Goal: Task Accomplishment & Management: Complete application form

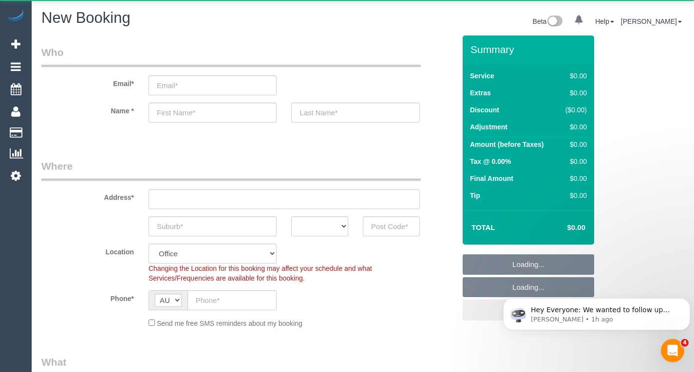
select select "object:1605"
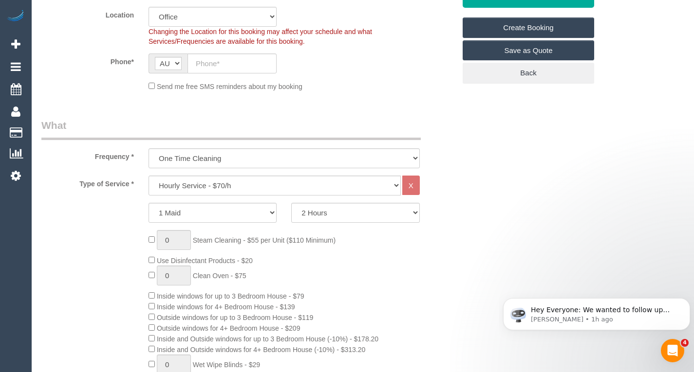
scroll to position [244, 0]
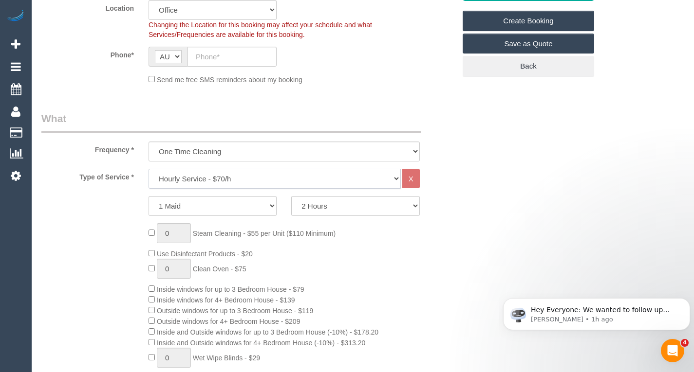
click at [194, 177] on select "Hourly Service - $70/h Hourly Service - $65/h Hourly Service - $60/h Hourly Ser…" at bounding box center [274, 179] width 252 height 20
click at [148, 169] on select "Hourly Service - $70/h Hourly Service - $65/h Hourly Service - $60/h Hourly Ser…" at bounding box center [274, 179] width 252 height 20
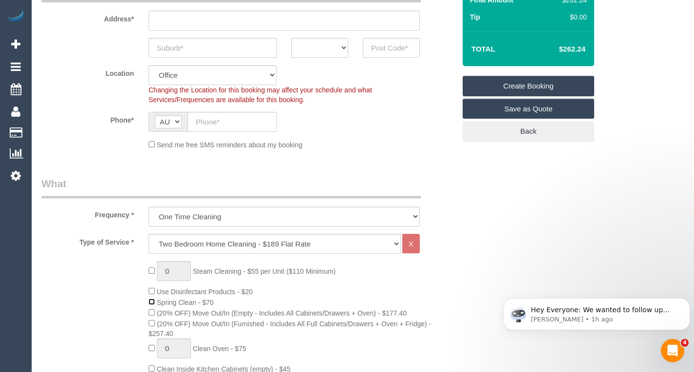
scroll to position [179, 0]
click at [237, 243] on select "Hourly Service - $70/h Hourly Service - $65/h Hourly Service - $60/h Hourly Ser…" at bounding box center [274, 244] width 252 height 20
click at [148, 234] on select "Hourly Service - $70/h Hourly Service - $65/h Hourly Service - $60/h Hourly Ser…" at bounding box center [274, 244] width 252 height 20
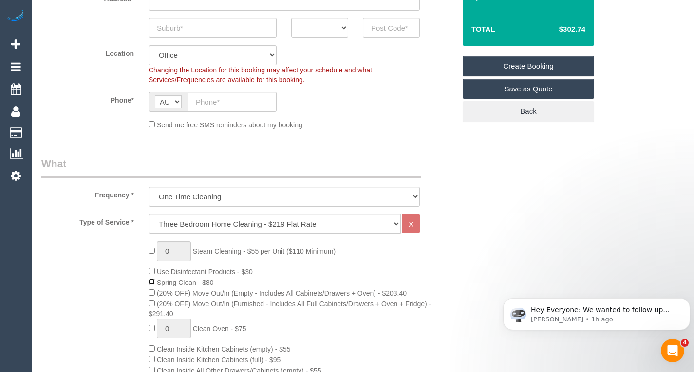
scroll to position [200, 0]
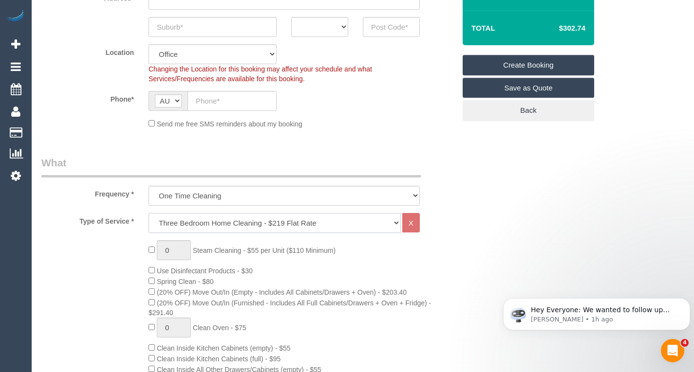
click at [267, 223] on select "Hourly Service - $70/h Hourly Service - $65/h Hourly Service - $60/h Hourly Ser…" at bounding box center [274, 223] width 252 height 20
select select "209"
click at [148, 213] on select "Hourly Service - $70/h Hourly Service - $65/h Hourly Service - $60/h Hourly Ser…" at bounding box center [274, 223] width 252 height 20
select select "1"
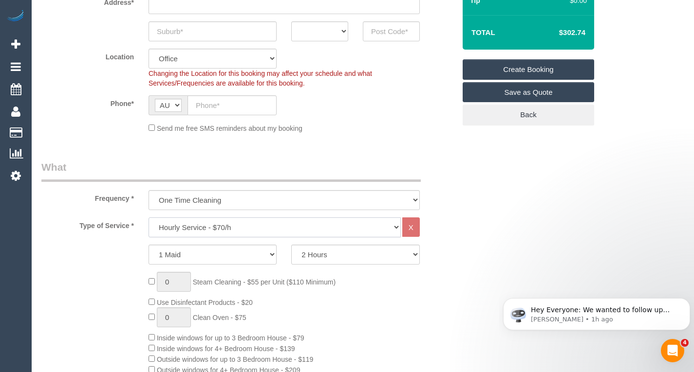
scroll to position [195, 0]
click at [313, 254] on select "2 Hours 2.5 Hours 3 Hours 3.5 Hours 4 Hours 4.5 Hours 5 Hours 5.5 Hours 6 Hours…" at bounding box center [355, 255] width 128 height 20
click at [291, 245] on select "2 Hours 2.5 Hours 3 Hours 3.5 Hours 4 Hours 4.5 Hours 5 Hours 5.5 Hours 6 Hours…" at bounding box center [355, 255] width 128 height 20
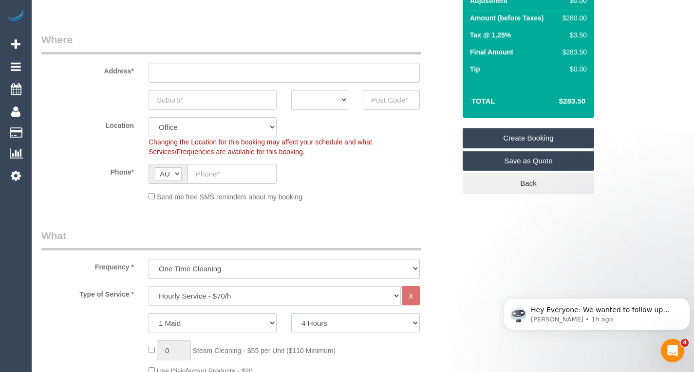
scroll to position [127, 0]
click at [368, 317] on select "2 Hours 2.5 Hours 3 Hours 3.5 Hours 4 Hours 4.5 Hours 5 Hours 5.5 Hours 6 Hours…" at bounding box center [355, 323] width 128 height 20
select select "270"
click at [291, 313] on select "2 Hours 2.5 Hours 3 Hours 3.5 Hours 4 Hours 4.5 Hours 5 Hours 5.5 Hours 6 Hours…" at bounding box center [355, 323] width 128 height 20
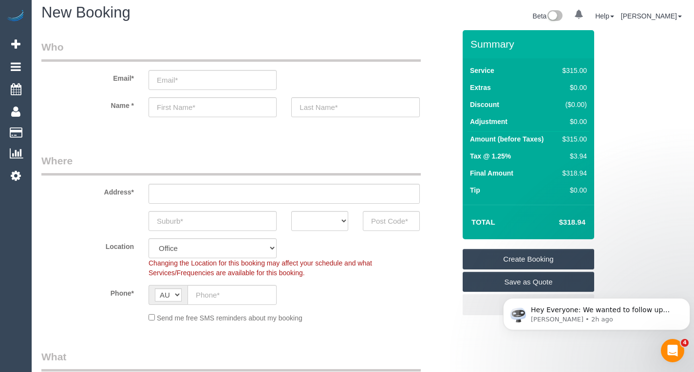
scroll to position [5, 0]
